Goal: Ask a question

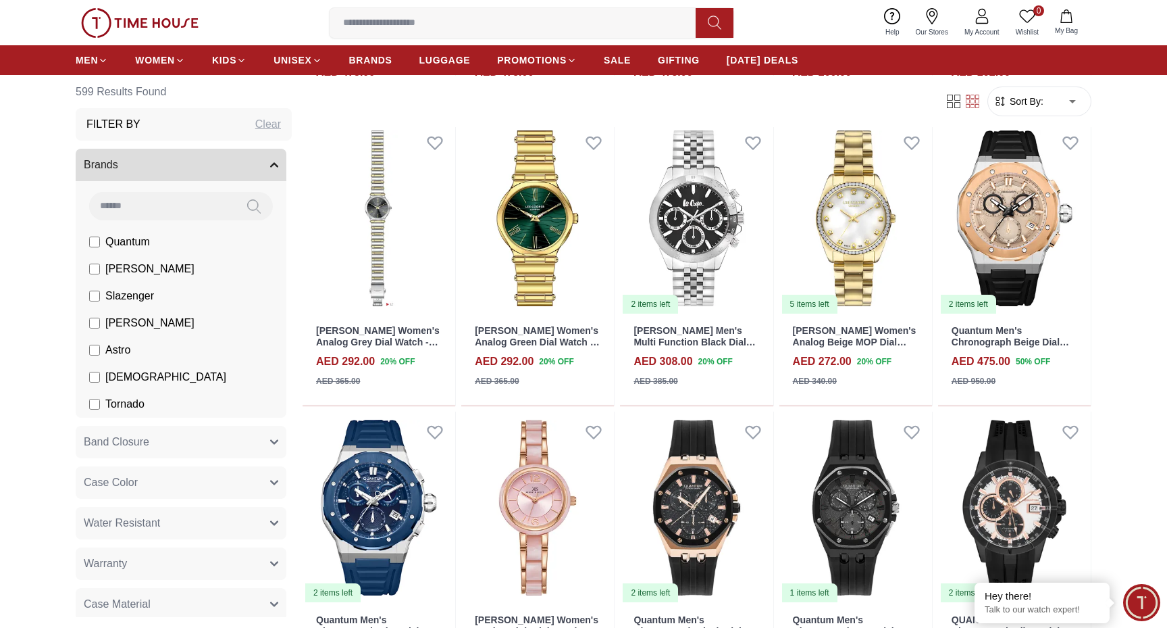
scroll to position [801, 0]
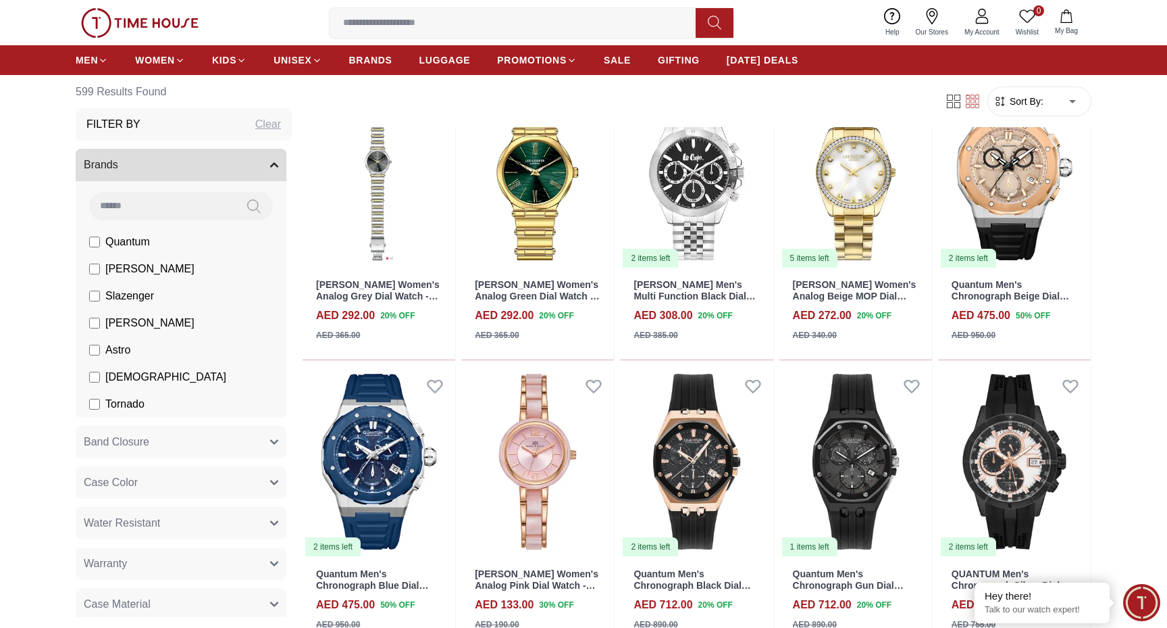
click at [635, 20] on input at bounding box center [518, 22] width 377 height 27
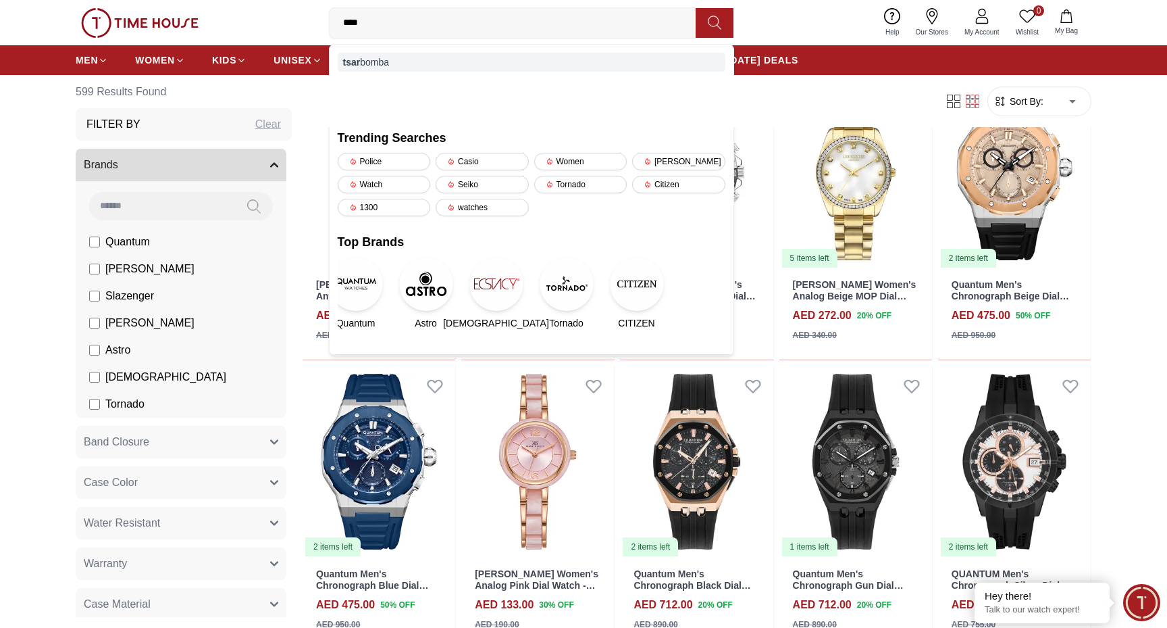
type input "****"
click at [536, 70] on div "tsar bomba" at bounding box center [532, 62] width 388 height 19
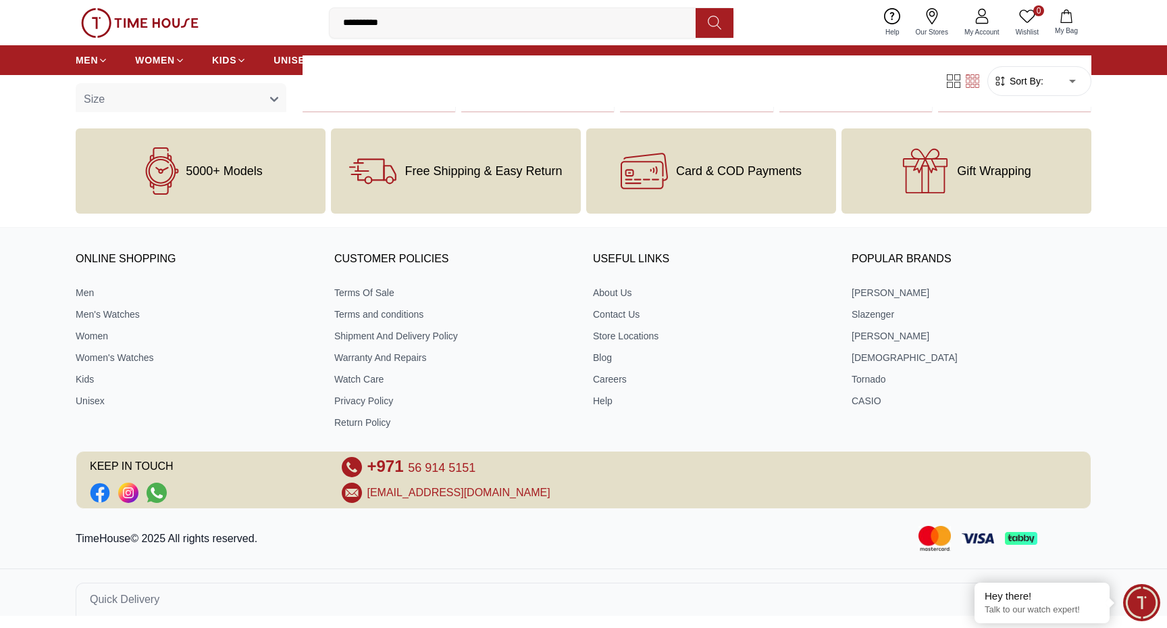
scroll to position [678, 0]
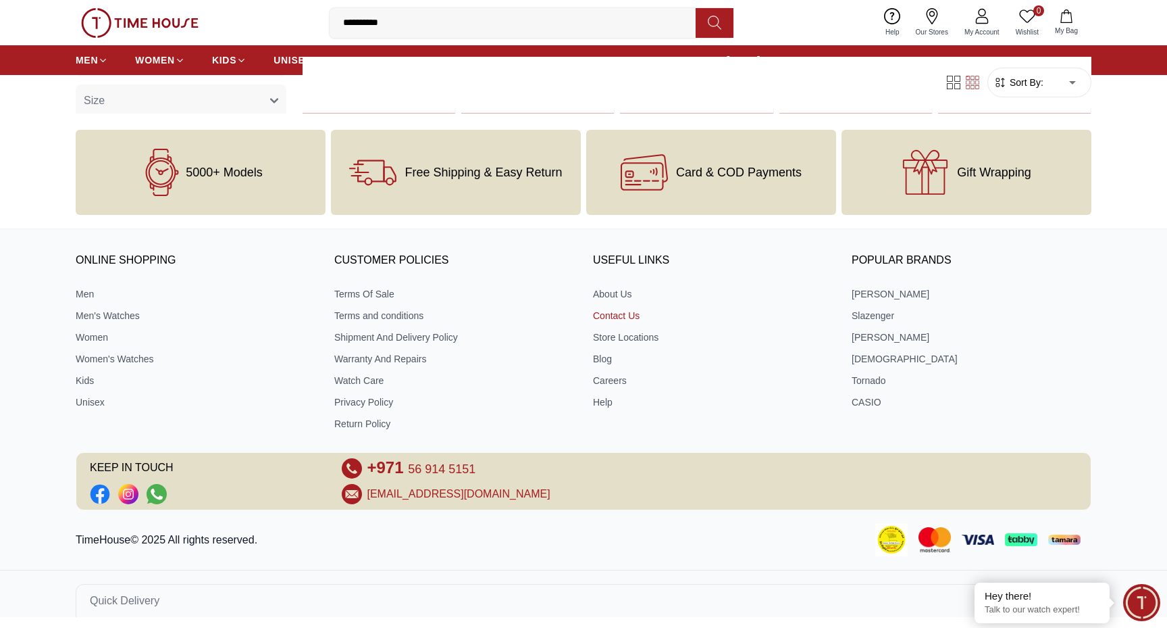
click at [607, 311] on link "Contact Us" at bounding box center [713, 316] width 240 height 14
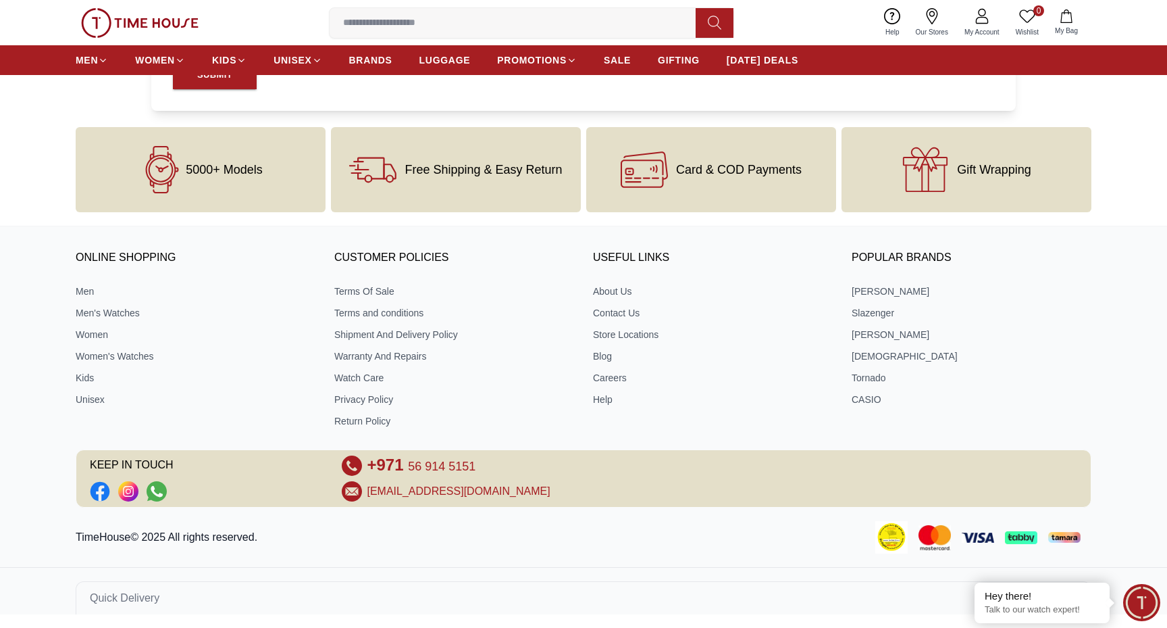
scroll to position [875, 0]
click at [157, 494] on icon "Social Link" at bounding box center [157, 492] width 12 height 11
click at [1149, 597] on span "Minimize live chat window" at bounding box center [1141, 602] width 49 height 49
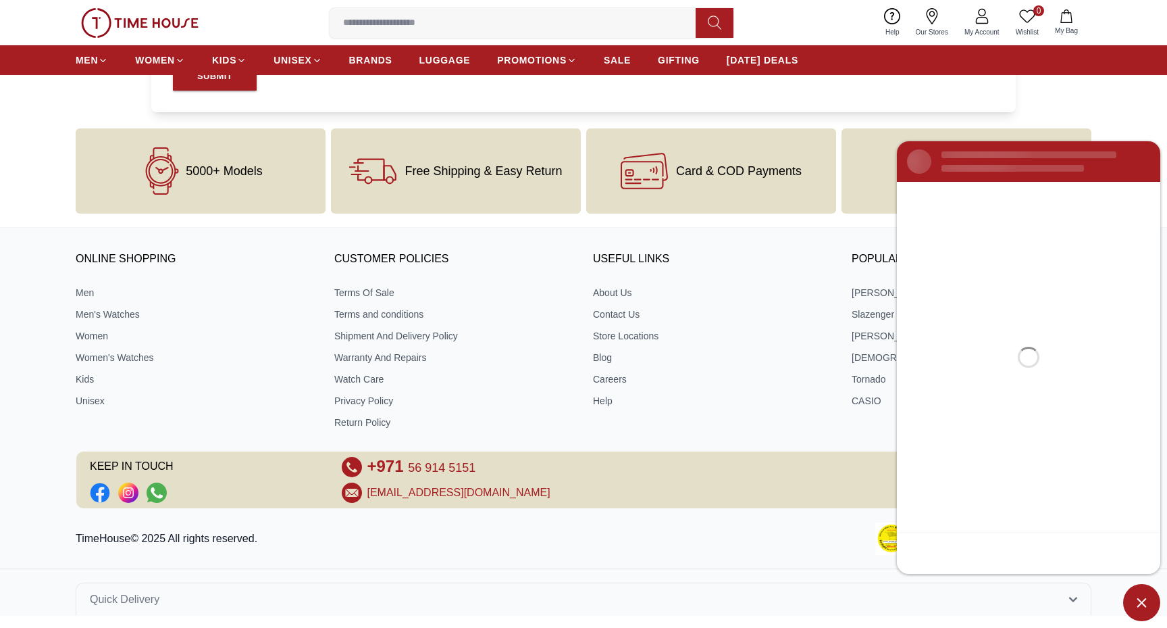
scroll to position [0, 0]
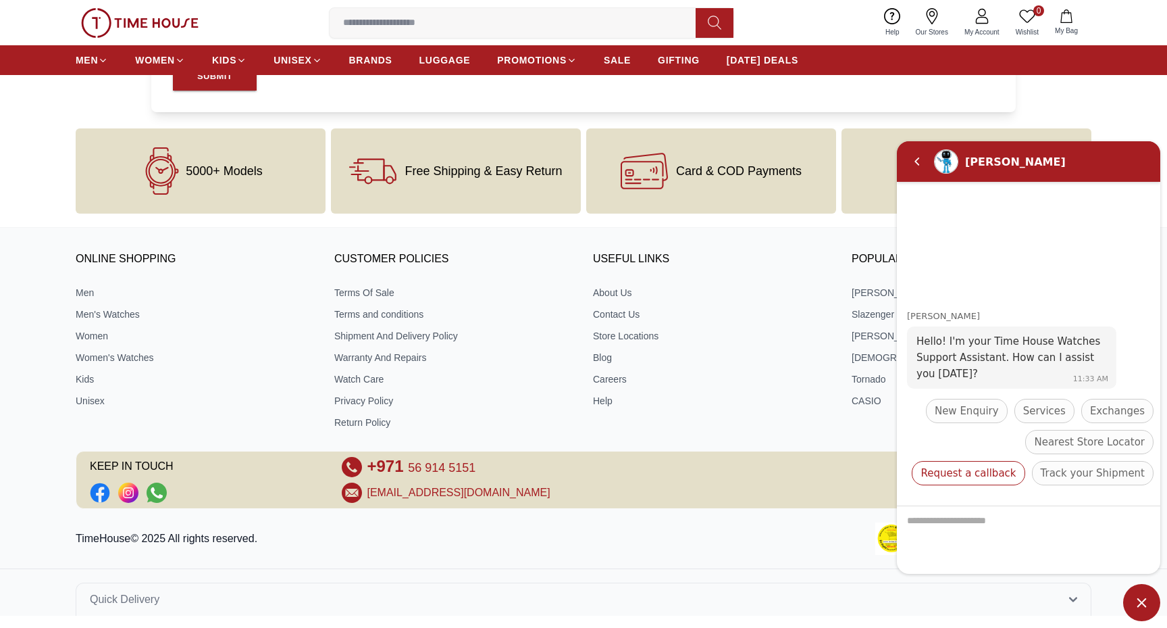
click at [1016, 464] on span "Request a callback" at bounding box center [968, 472] width 95 height 16
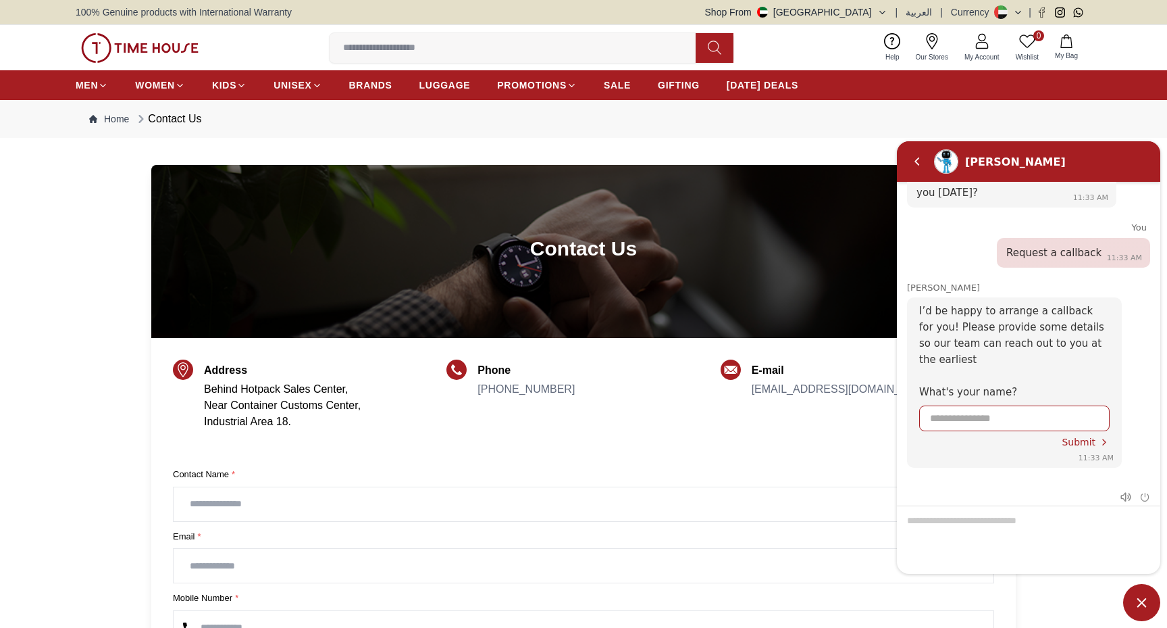
scroll to position [59, 0]
type input "*******"
click at [1069, 436] on span "Submit" at bounding box center [1079, 441] width 34 height 11
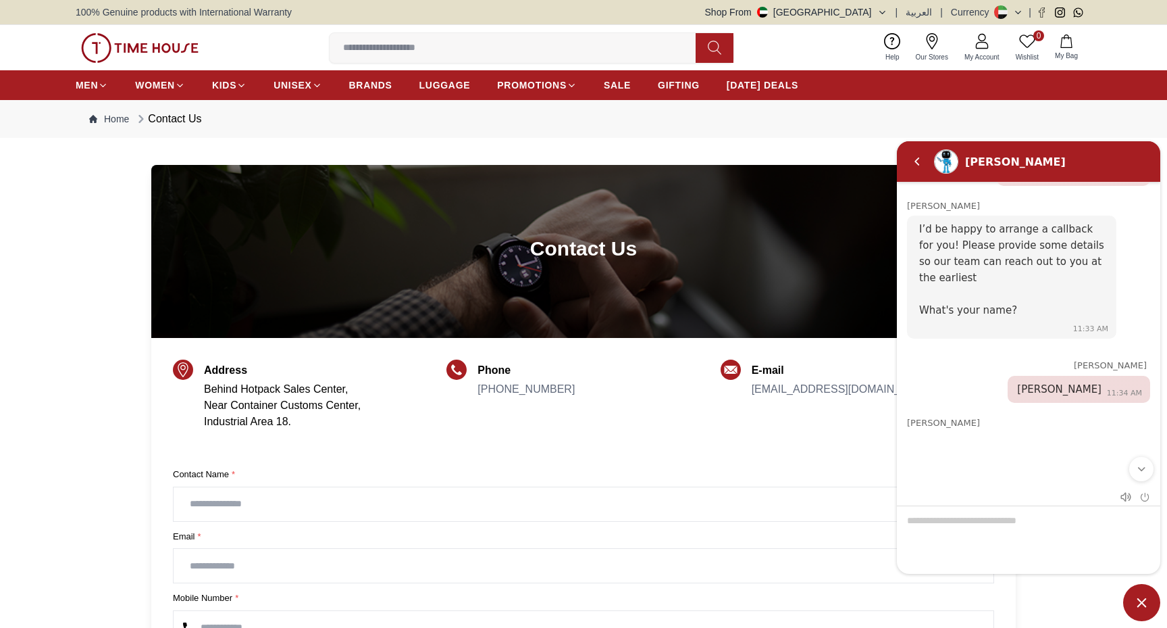
scroll to position [211, 0]
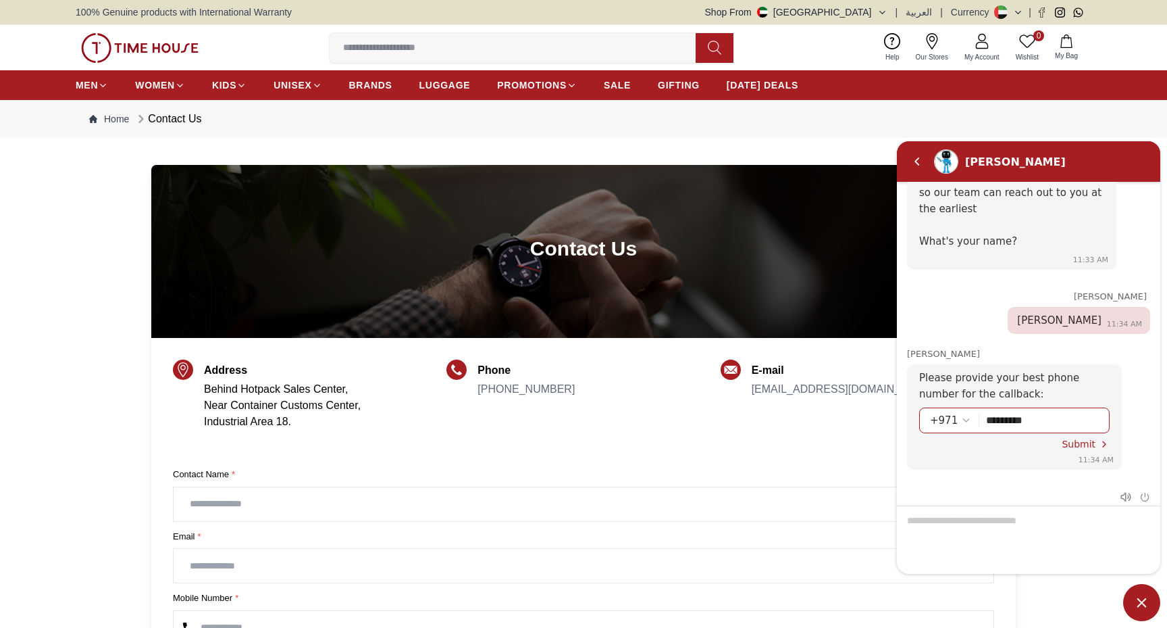
type input "*********"
click at [1084, 443] on span "Submit" at bounding box center [1079, 443] width 34 height 11
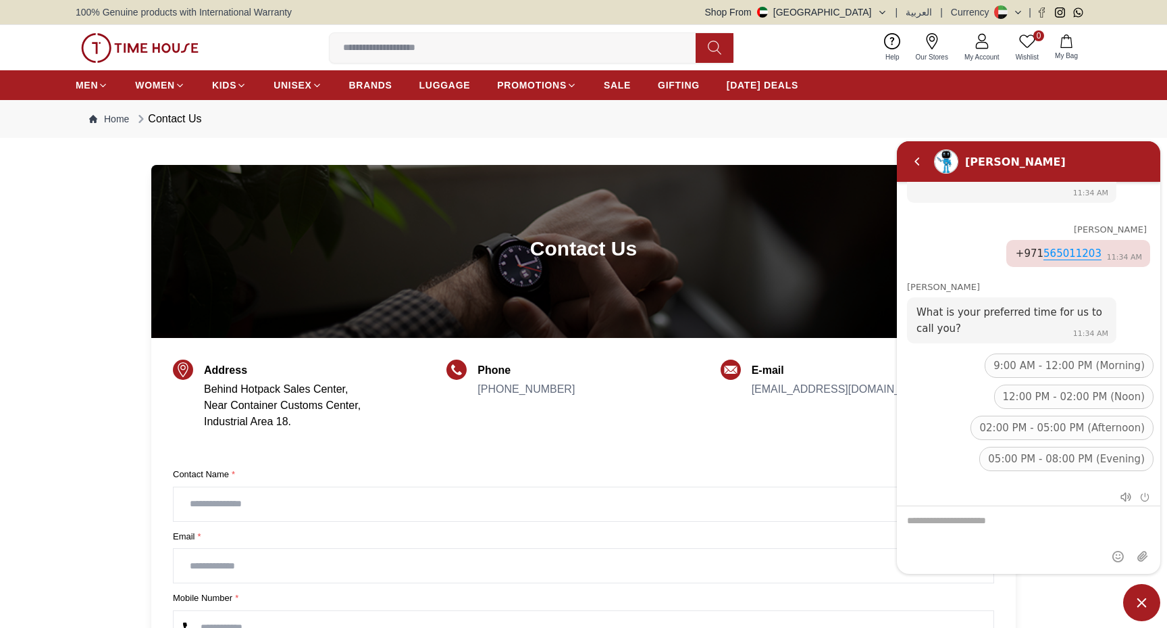
scroll to position [430, 0]
click at [1030, 395] on span "12:00 PM - 02:00 PM (Noon)" at bounding box center [1074, 396] width 142 height 16
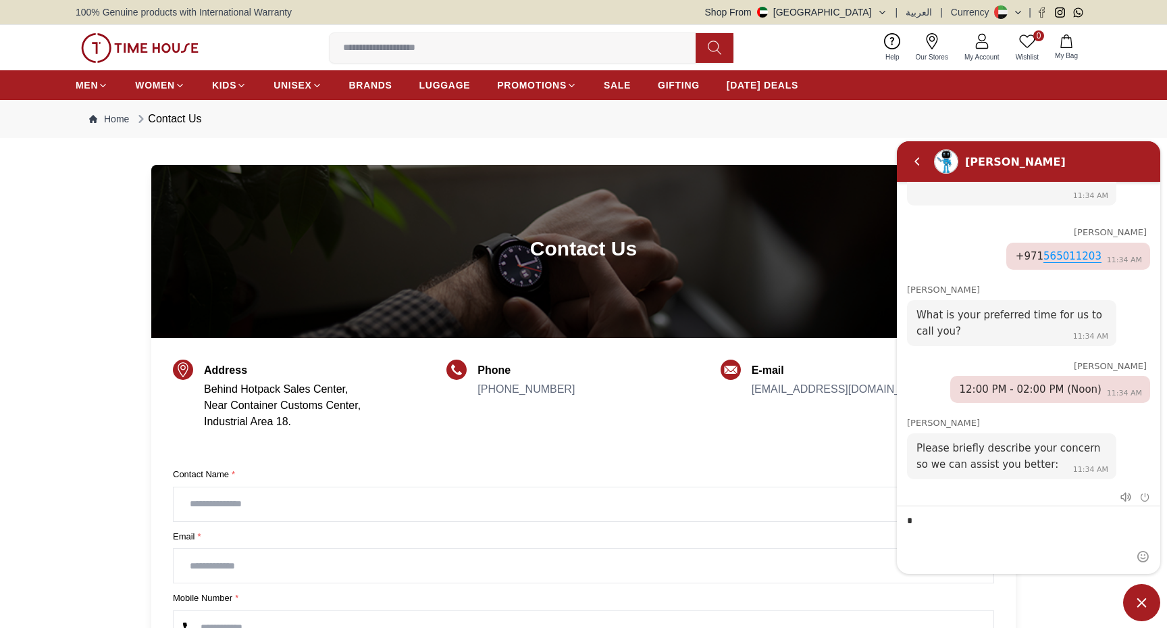
scroll to position [427, 0]
type textarea "*********"
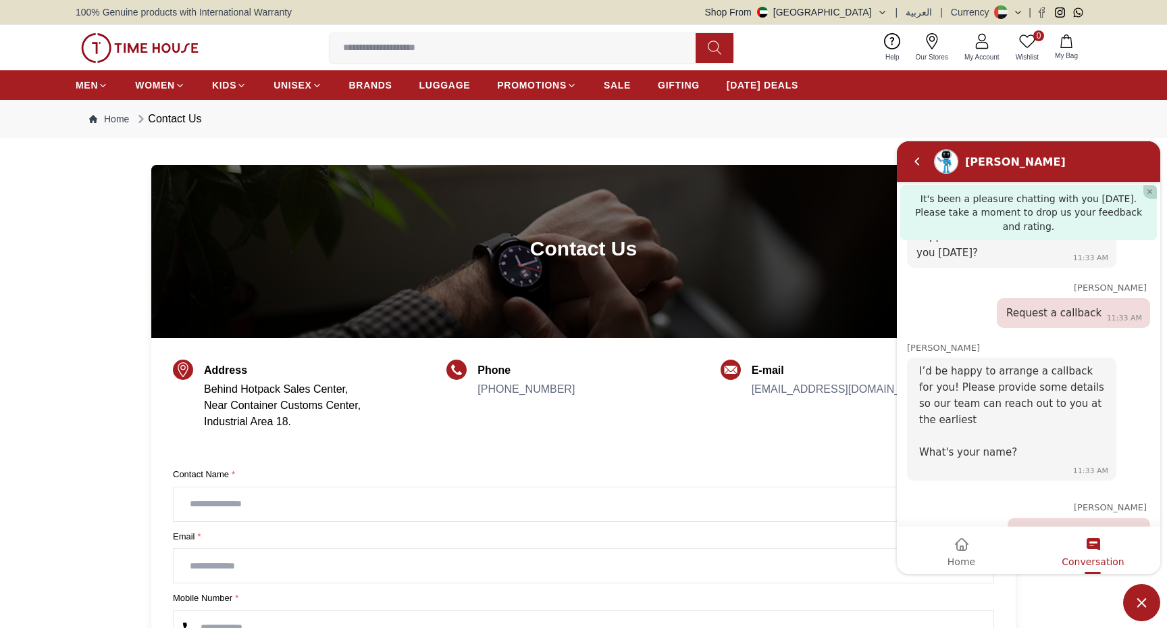
scroll to position [747, 0]
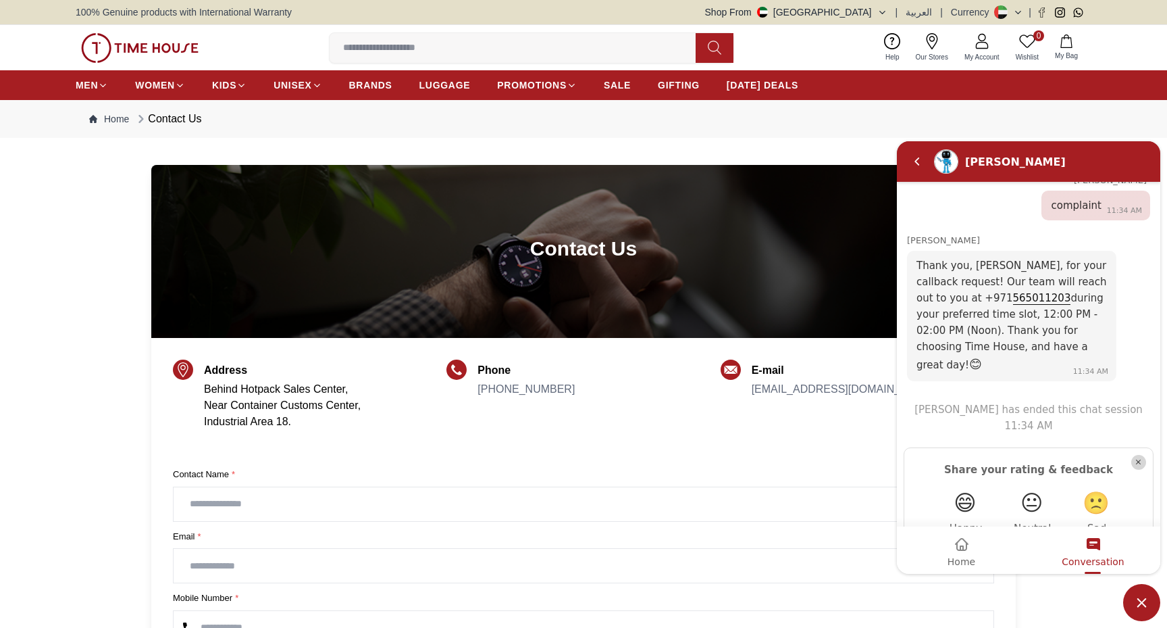
click at [1156, 598] on span "Minimize live chat window" at bounding box center [1142, 602] width 37 height 37
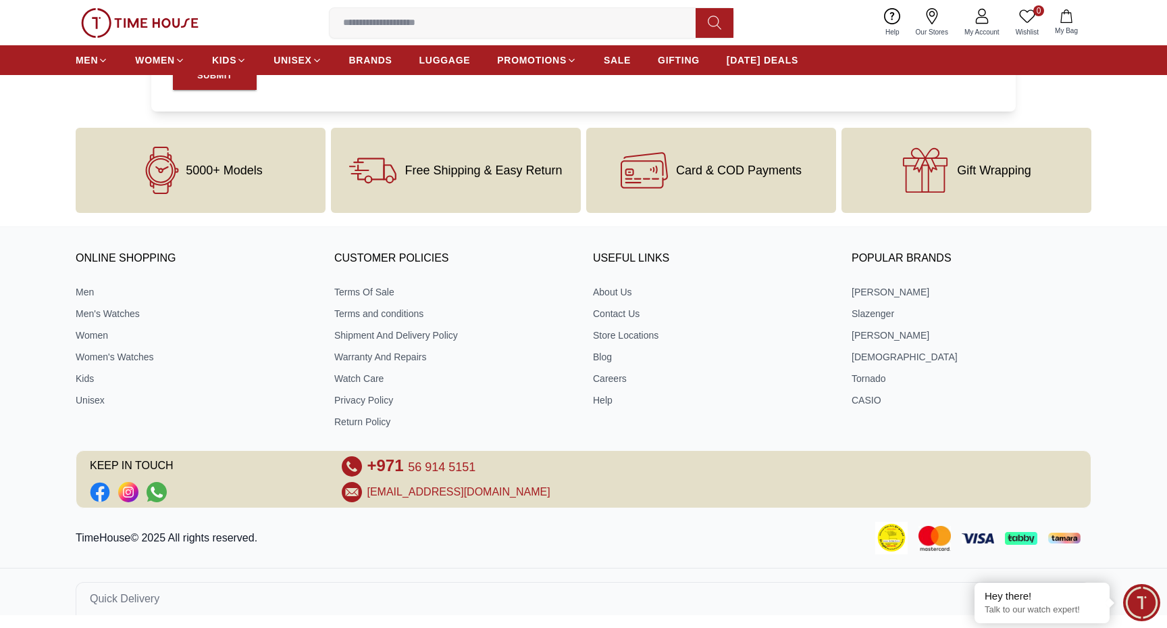
scroll to position [875, 0]
drag, startPoint x: 583, startPoint y: 493, endPoint x: 369, endPoint y: 491, distance: 214.2
click at [369, 491] on div "[EMAIL_ADDRESS][DOMAIN_NAME]" at bounding box center [584, 492] width 484 height 20
copy link "[EMAIL_ADDRESS][DOMAIN_NAME]"
click at [153, 488] on icon "Social Link" at bounding box center [157, 492] width 12 height 11
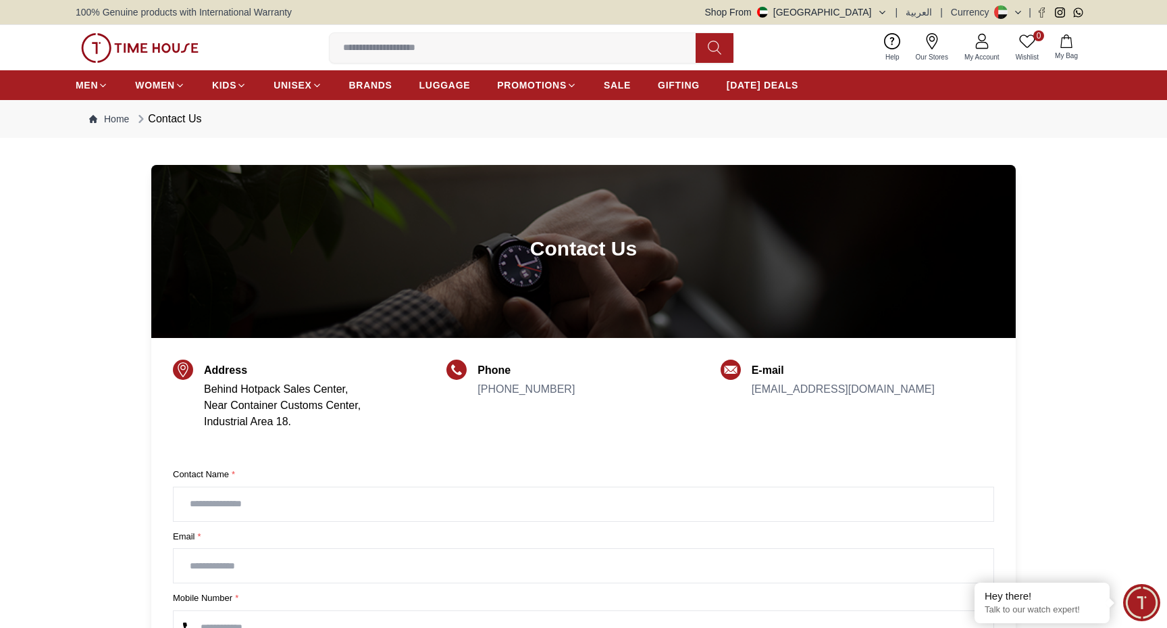
scroll to position [0, 0]
click at [501, 52] on input at bounding box center [518, 47] width 377 height 27
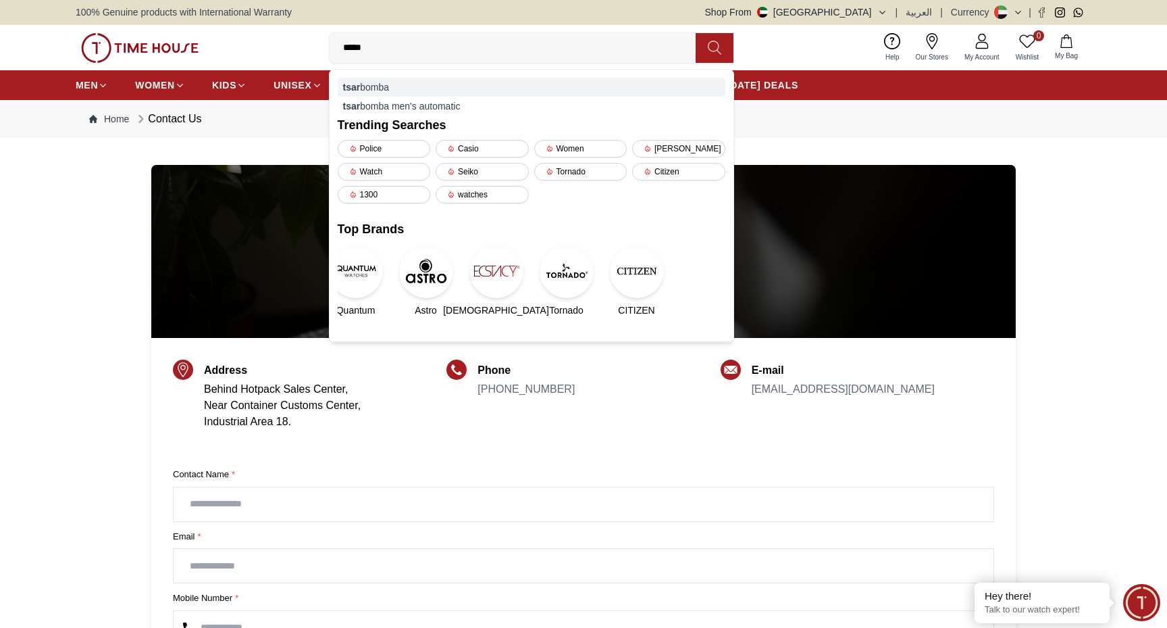
type input "****"
click at [388, 86] on div "tsar bomba" at bounding box center [532, 87] width 388 height 19
